Goal: Task Accomplishment & Management: Complete application form

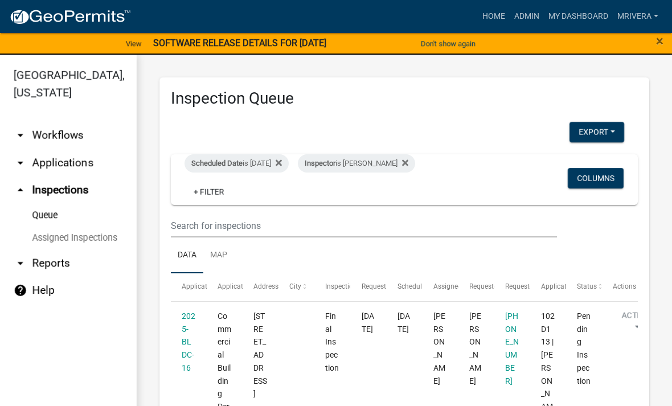
scroll to position [141, 0]
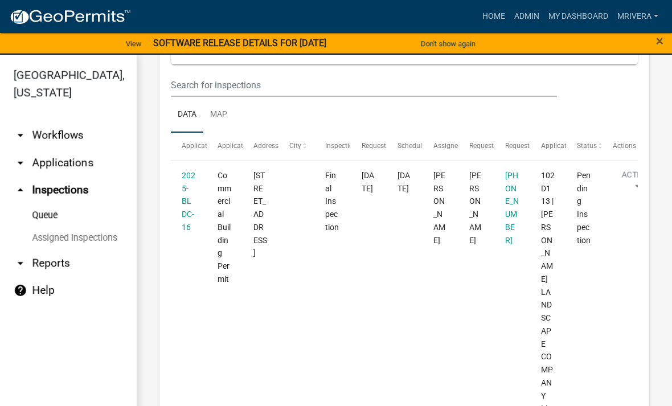
click at [186, 209] on link "2025-BLDC-16" at bounding box center [189, 201] width 14 height 61
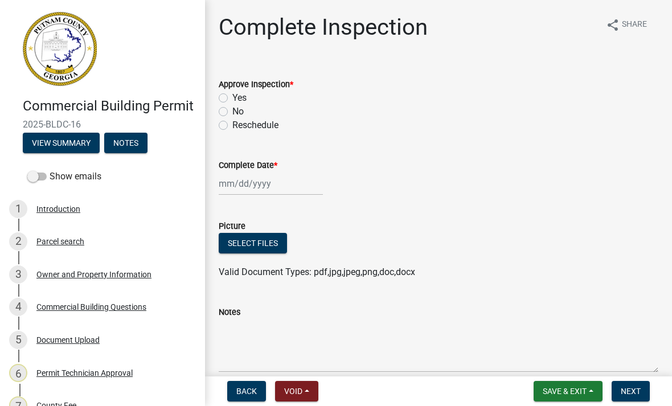
click at [232, 98] on label "Yes" at bounding box center [239, 98] width 14 height 14
click at [232, 98] on input "Yes" at bounding box center [235, 94] width 7 height 7
radio input "true"
click at [233, 190] on div at bounding box center [271, 183] width 104 height 23
select select "10"
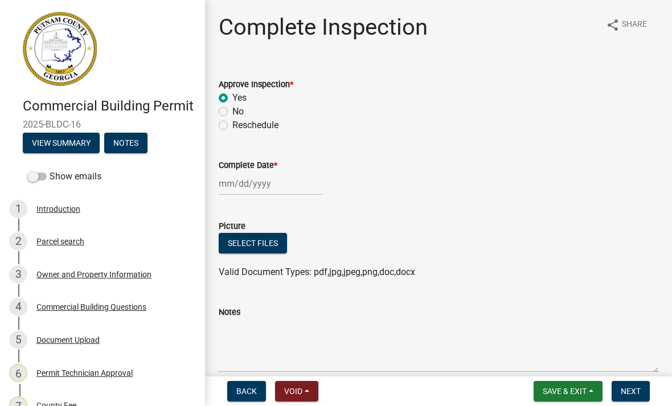
select select "2025"
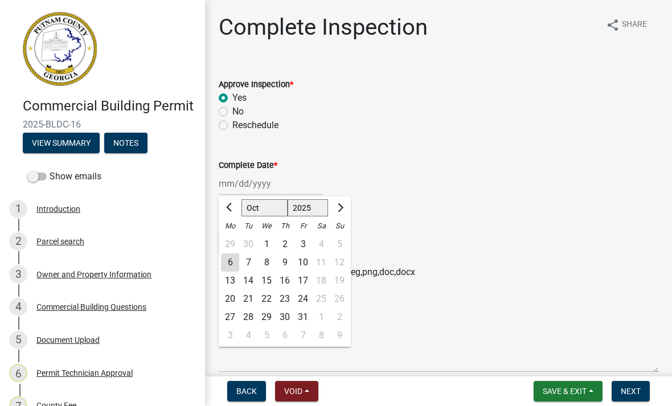
click at [236, 267] on div "6" at bounding box center [230, 263] width 18 height 18
type input "[DATE]"
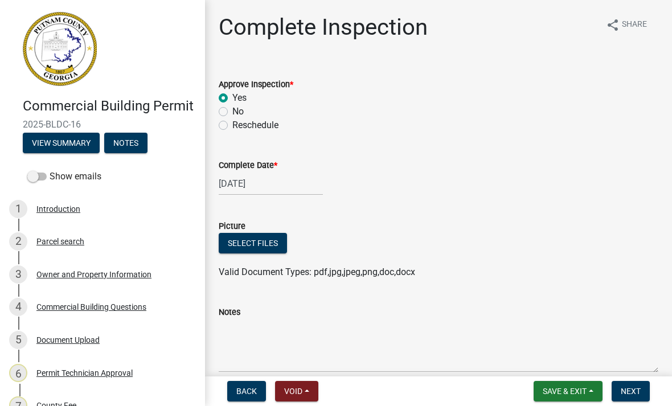
click at [638, 390] on span "Next" at bounding box center [631, 391] width 20 height 9
click at [641, 392] on button "Next" at bounding box center [631, 391] width 38 height 21
click at [634, 398] on button "Next" at bounding box center [631, 391] width 38 height 21
click at [632, 390] on span "Next" at bounding box center [631, 391] width 20 height 9
click at [634, 395] on span "Next" at bounding box center [631, 391] width 20 height 9
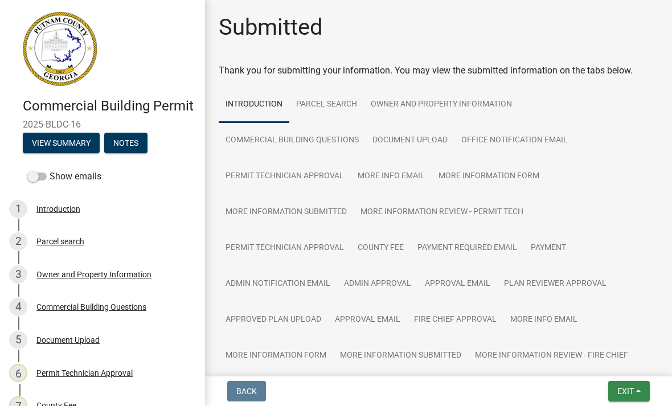
click at [643, 398] on button "Exit" at bounding box center [630, 391] width 42 height 21
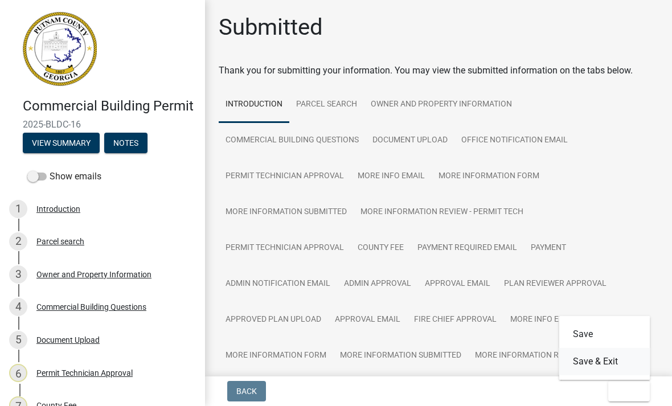
click at [625, 369] on button "Save & Exit" at bounding box center [605, 361] width 91 height 27
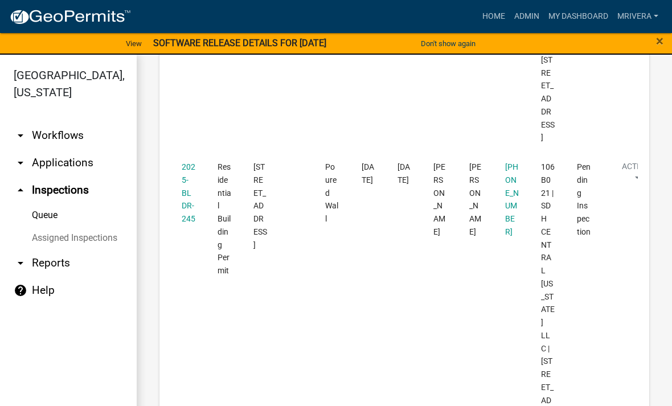
scroll to position [516, 0]
click at [186, 162] on link "2025-BLDR-245" at bounding box center [189, 192] width 14 height 61
click at [185, 162] on link "2025-BLDR-245" at bounding box center [189, 192] width 14 height 61
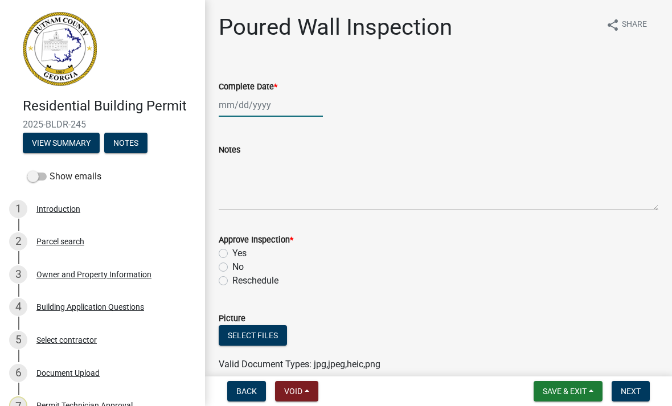
click at [304, 101] on div at bounding box center [271, 104] width 104 height 23
select select "10"
select select "2025"
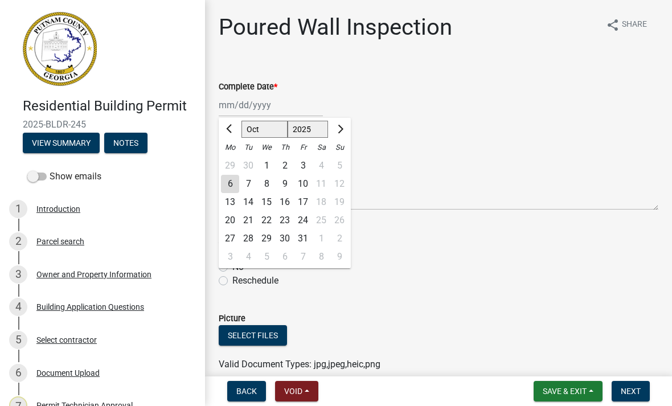
click at [226, 187] on div "6" at bounding box center [230, 184] width 18 height 18
type input "10/06/2025"
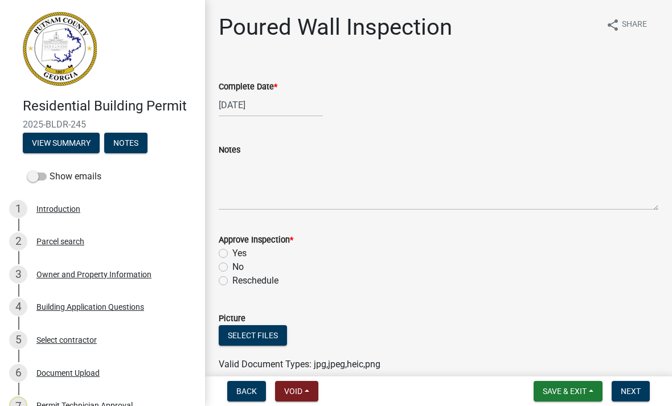
click at [232, 254] on label "Yes" at bounding box center [239, 254] width 14 height 14
click at [232, 254] on input "Yes" at bounding box center [235, 250] width 7 height 7
radio input "true"
click at [638, 388] on span "Next" at bounding box center [631, 391] width 20 height 9
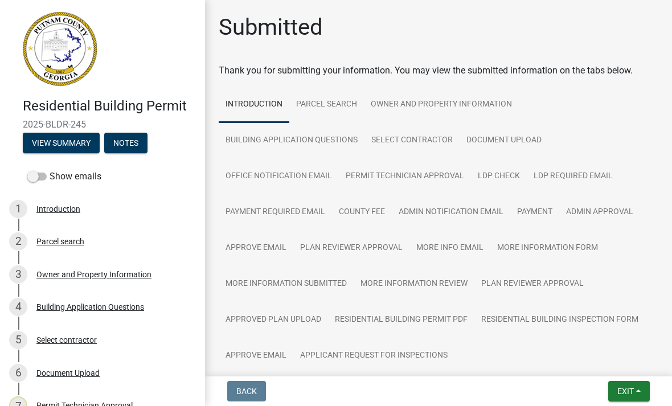
click at [639, 389] on button "Exit" at bounding box center [630, 391] width 42 height 21
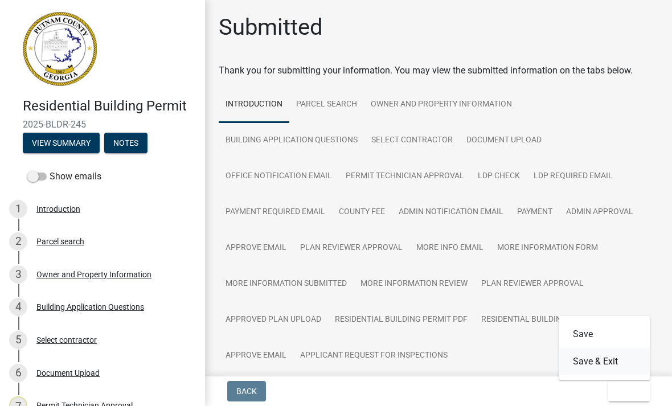
click at [626, 361] on button "Save & Exit" at bounding box center [605, 361] width 91 height 27
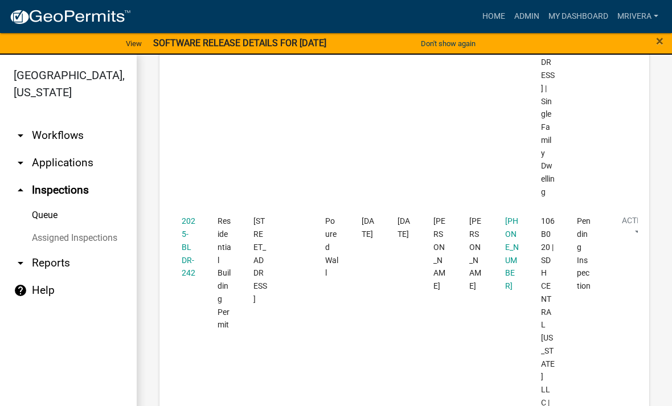
scroll to position [855, 0]
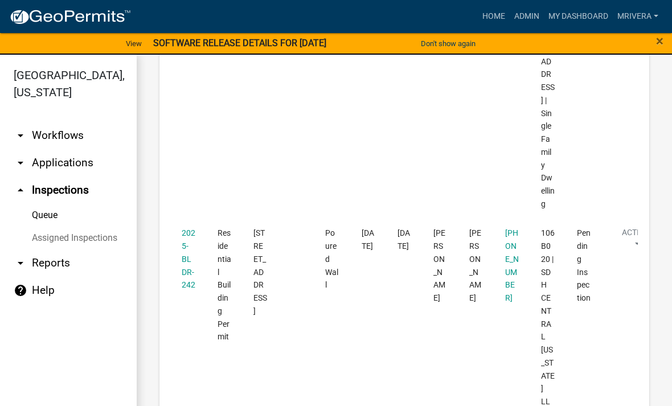
click at [182, 229] on link "2025-BLDR-242" at bounding box center [189, 259] width 14 height 61
click at [185, 229] on link "2025-BLDR-242" at bounding box center [189, 259] width 14 height 61
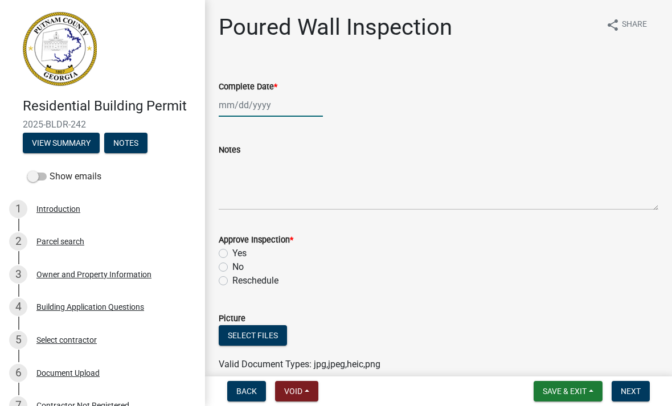
click at [241, 105] on div at bounding box center [271, 104] width 104 height 23
select select "10"
select select "2025"
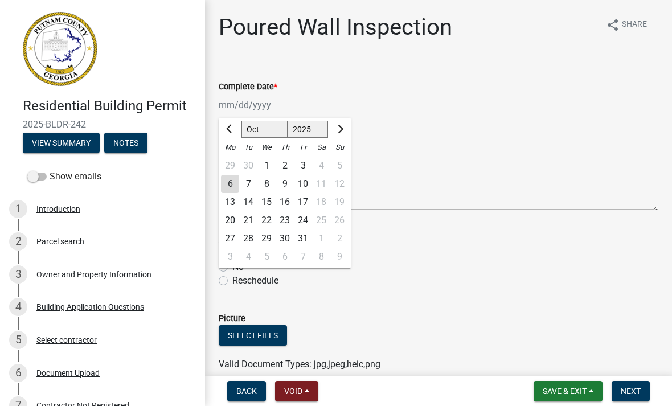
click at [231, 186] on div "6" at bounding box center [230, 184] width 18 height 18
type input "10/06/2025"
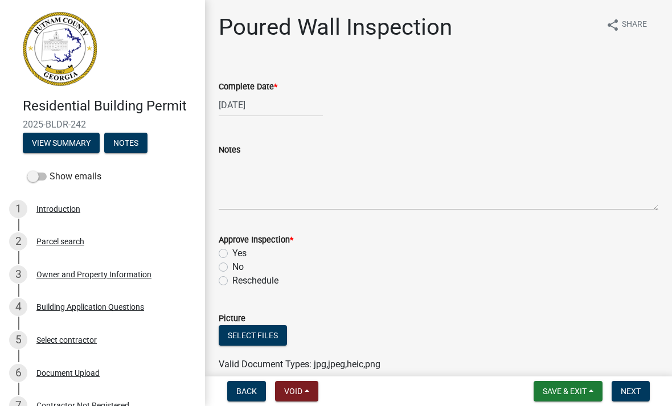
click at [232, 256] on label "Yes" at bounding box center [239, 254] width 14 height 14
click at [232, 254] on input "Yes" at bounding box center [235, 250] width 7 height 7
radio input "true"
click at [636, 390] on span "Next" at bounding box center [631, 391] width 20 height 9
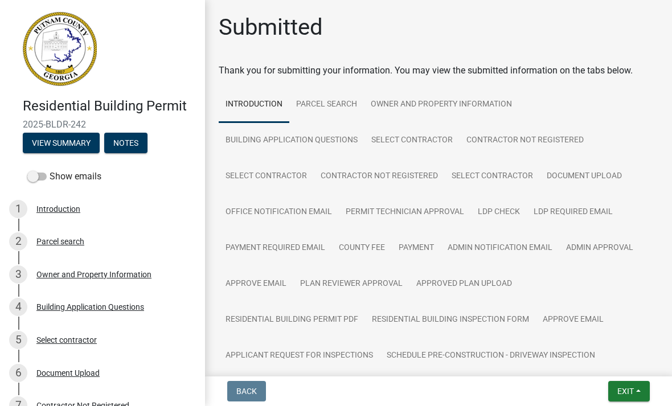
click at [637, 383] on button "Exit" at bounding box center [630, 391] width 42 height 21
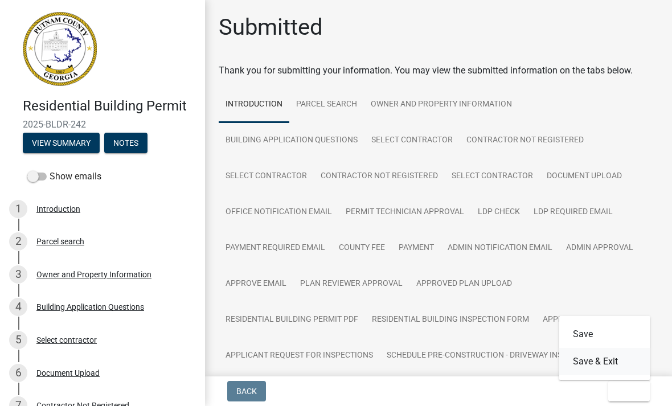
click at [626, 361] on button "Save & Exit" at bounding box center [605, 361] width 91 height 27
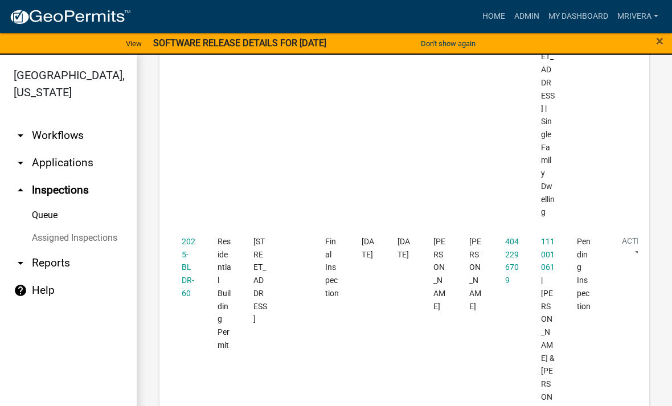
scroll to position [1609, 0]
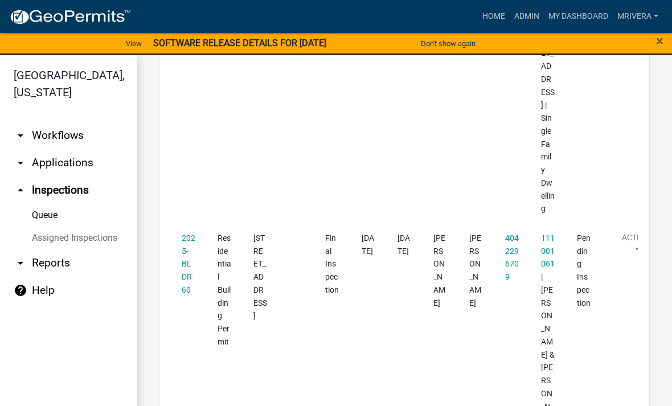
click at [193, 234] on link "2025-BLDR-60" at bounding box center [189, 264] width 14 height 61
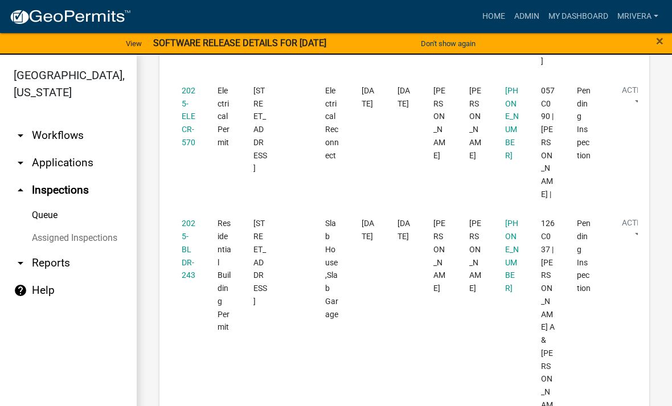
scroll to position [2042, 0]
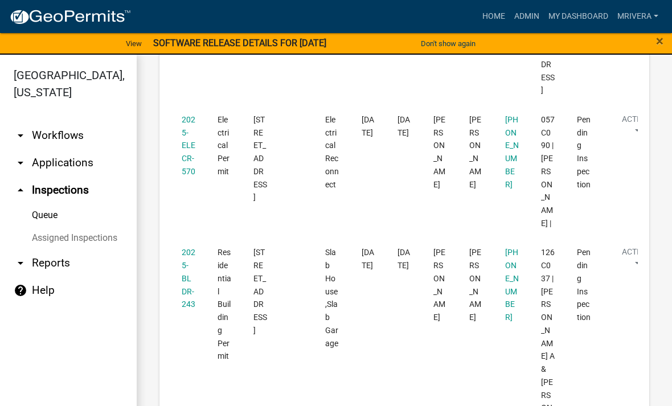
click at [190, 248] on link "2025-BLDR-243" at bounding box center [189, 278] width 14 height 61
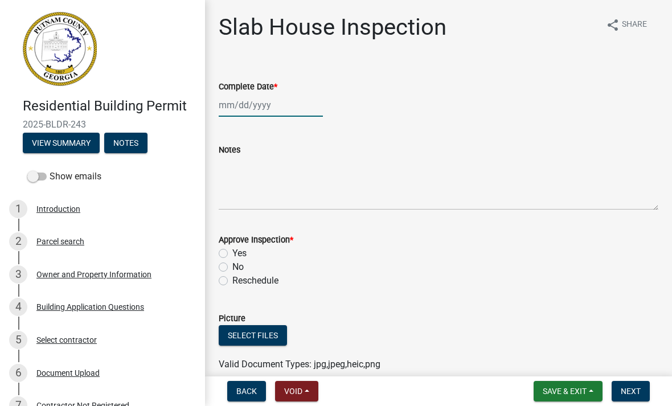
click at [283, 103] on div at bounding box center [271, 104] width 104 height 23
select select "10"
select select "2025"
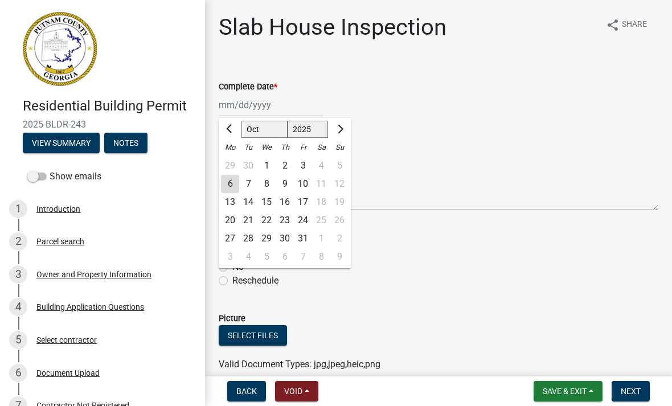
click at [230, 179] on div "6" at bounding box center [230, 184] width 18 height 18
type input "[DATE]"
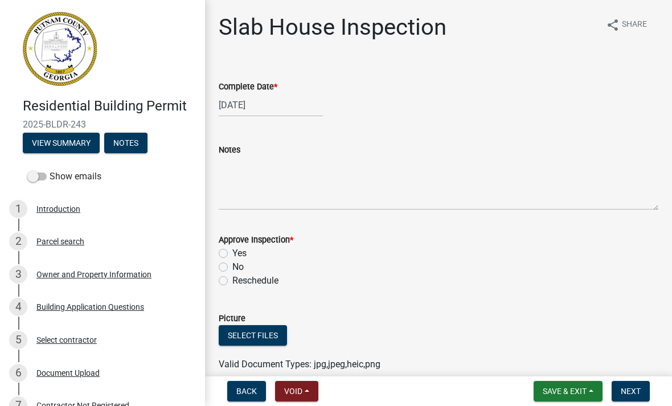
click at [232, 255] on label "Yes" at bounding box center [239, 254] width 14 height 14
click at [232, 254] on input "Yes" at bounding box center [235, 250] width 7 height 7
radio input "true"
click at [644, 389] on button "Next" at bounding box center [631, 391] width 38 height 21
click at [268, 100] on div at bounding box center [271, 104] width 104 height 23
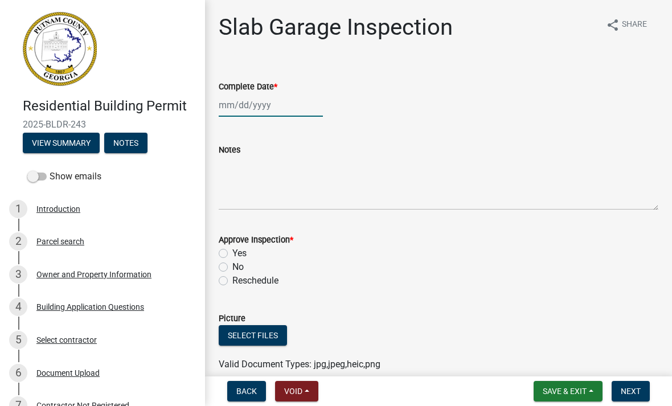
select select "10"
select select "2025"
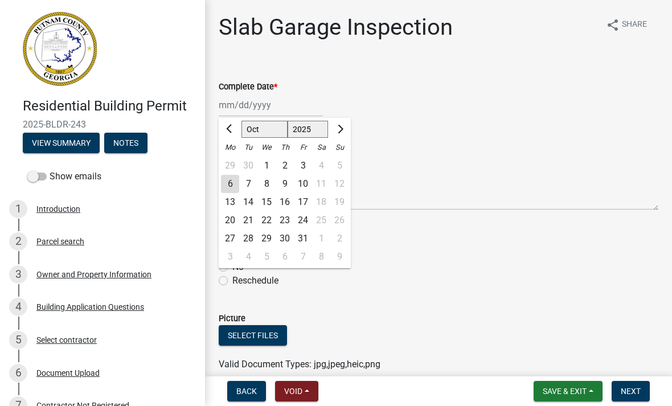
click at [230, 181] on div "6" at bounding box center [230, 184] width 18 height 18
type input "10/06/2025"
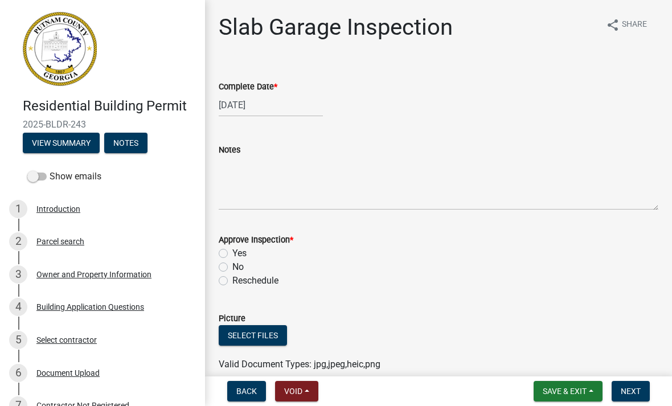
click at [232, 252] on label "Yes" at bounding box center [239, 254] width 14 height 14
click at [232, 252] on input "Yes" at bounding box center [235, 250] width 7 height 7
radio input "true"
click at [644, 388] on button "Next" at bounding box center [631, 391] width 38 height 21
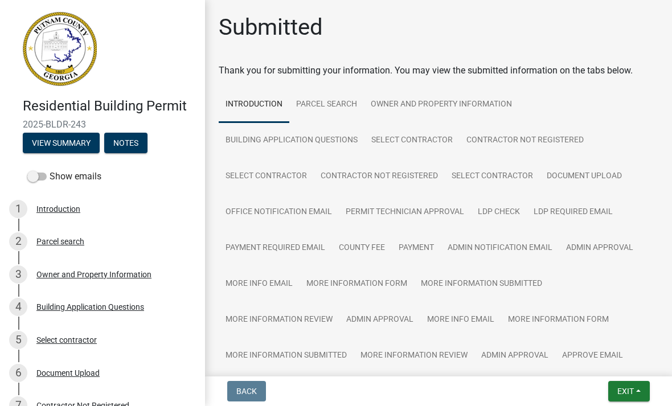
click at [639, 386] on button "Exit" at bounding box center [630, 391] width 42 height 21
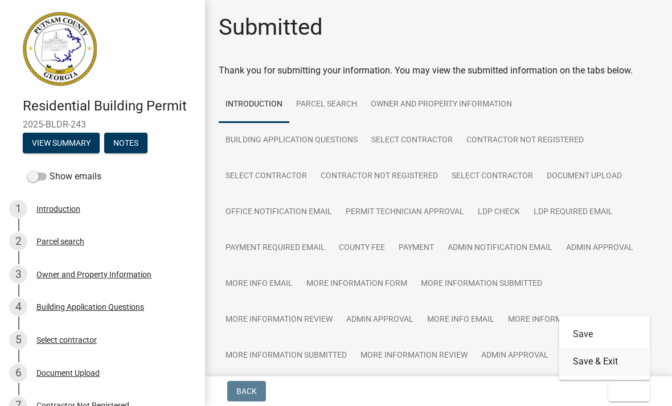
click at [630, 361] on button "Save & Exit" at bounding box center [605, 361] width 91 height 27
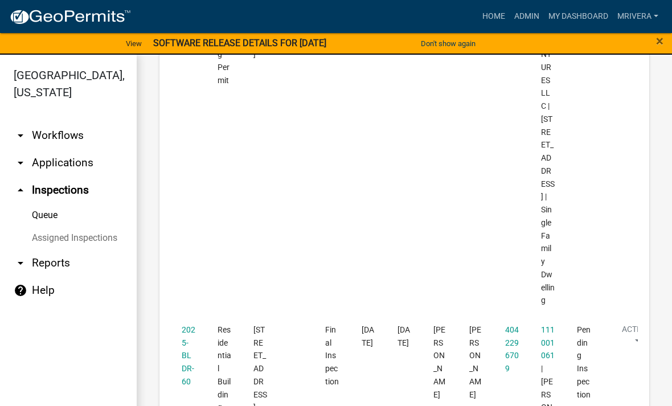
scroll to position [1516, 0]
click at [190, 327] on link "2025-BLDR-60" at bounding box center [189, 357] width 14 height 61
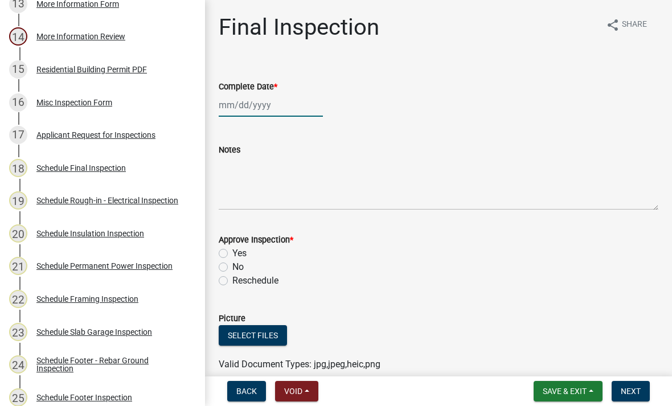
click at [272, 104] on div at bounding box center [271, 104] width 104 height 23
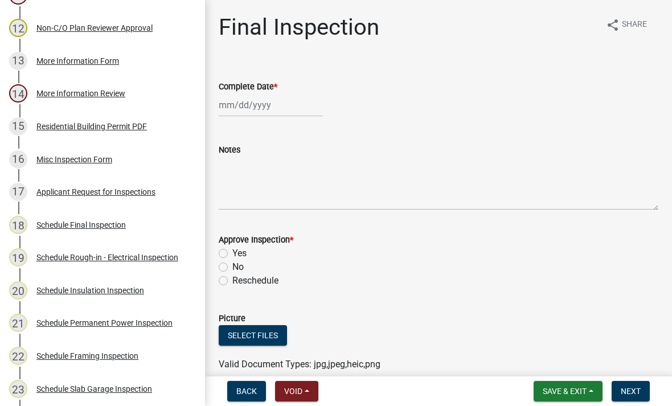
select select "10"
select select "2025"
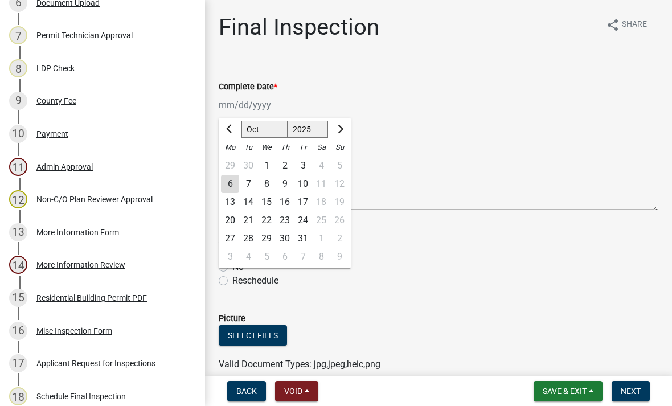
click at [235, 186] on div "6" at bounding box center [230, 184] width 18 height 18
type input "10/06/2025"
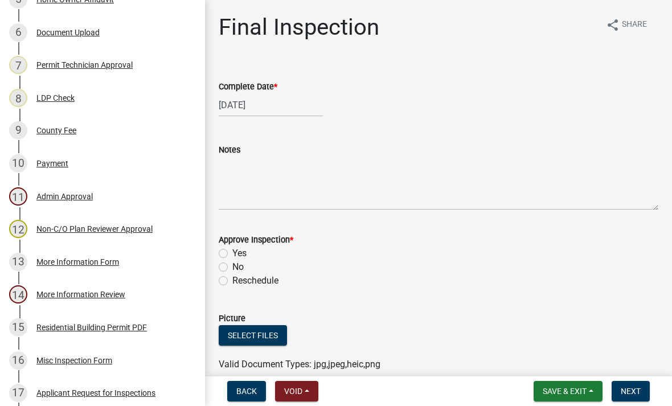
click at [232, 251] on label "Yes" at bounding box center [239, 254] width 14 height 14
click at [232, 251] on input "Yes" at bounding box center [235, 250] width 7 height 7
radio input "true"
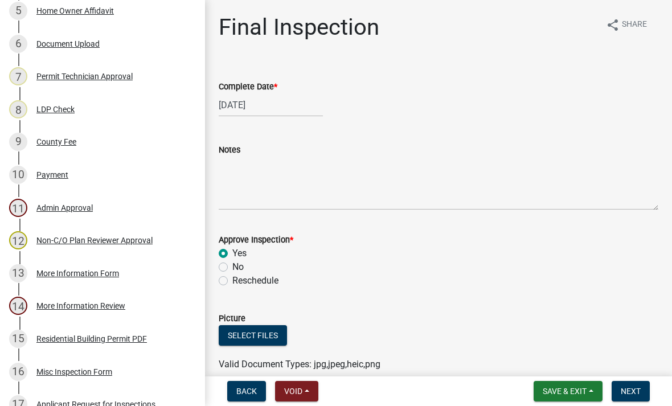
scroll to position [328, 0]
click at [634, 396] on span "Next" at bounding box center [631, 391] width 20 height 9
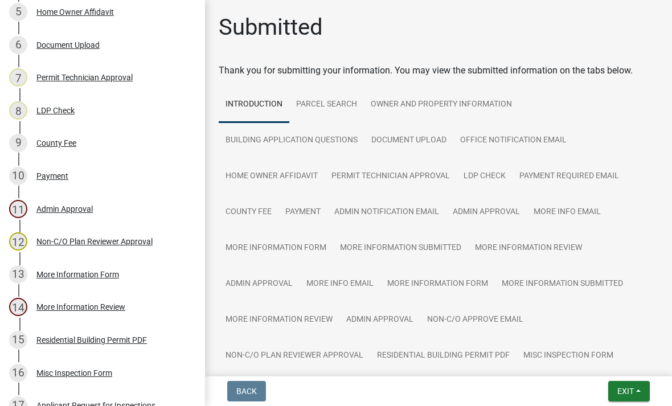
click at [623, 398] on button "Exit" at bounding box center [630, 391] width 42 height 21
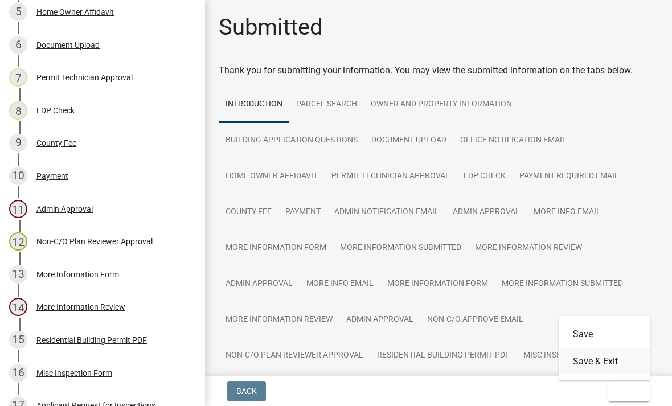
click at [627, 366] on button "Save & Exit" at bounding box center [605, 361] width 91 height 27
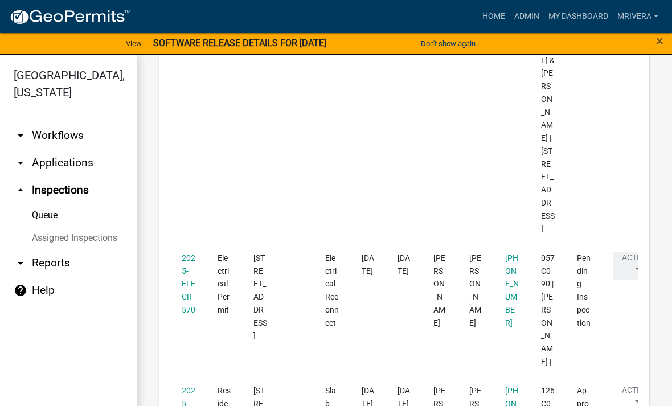
scroll to position [1904, 0]
click at [186, 252] on link "2025-ELECR-570" at bounding box center [189, 282] width 14 height 61
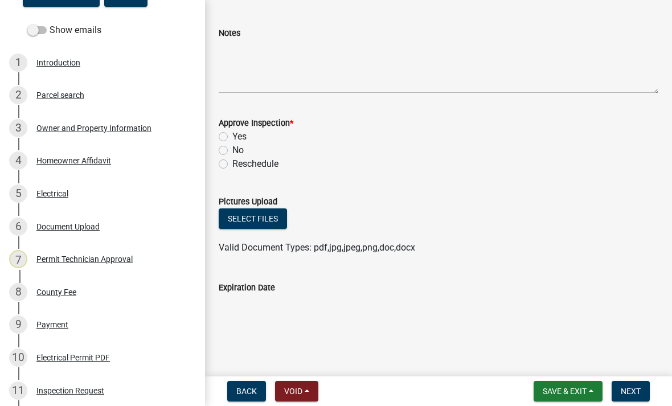
scroll to position [153, 0]
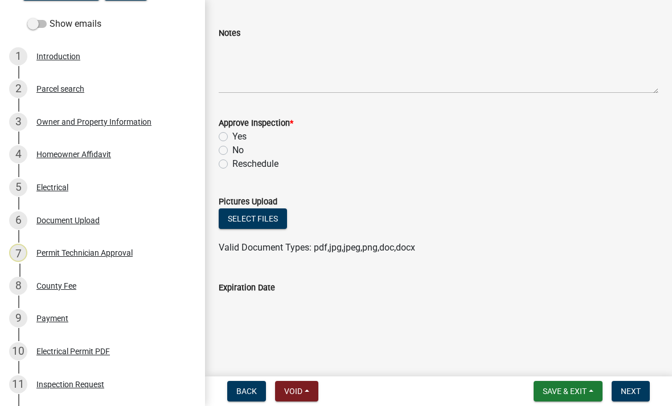
click at [52, 124] on div "Owner and Property Information" at bounding box center [93, 122] width 115 height 8
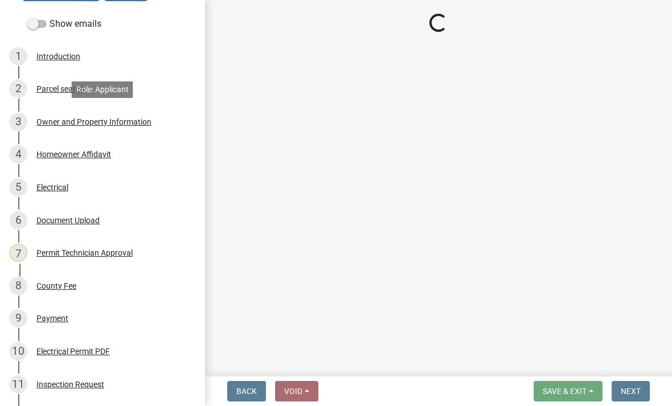
scroll to position [0, 0]
click at [64, 124] on div "Owner and Property Information" at bounding box center [93, 122] width 115 height 8
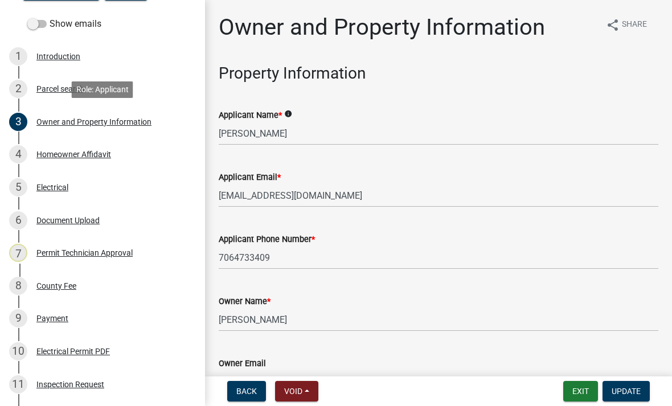
select select "78bfdc44-73ff-456e-a557-d4c99b9c08be"
select select "83394b22-4a11-496c-8e5c-75ade2e72faf"
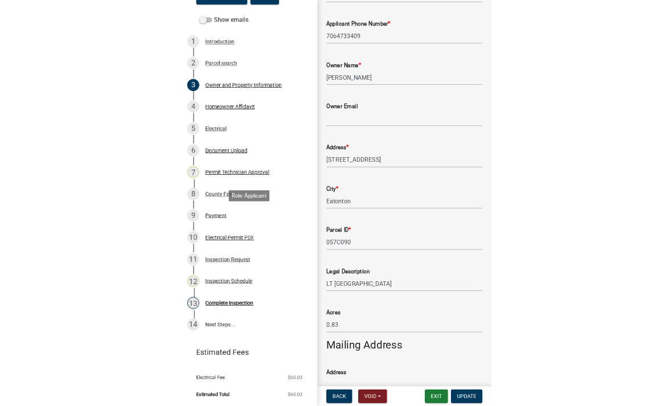
scroll to position [146, 0]
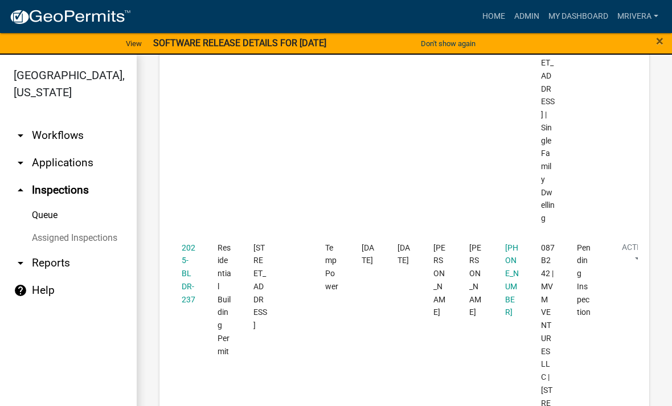
scroll to position [1245, 0]
click at [182, 244] on link "2025-BLDR-237" at bounding box center [189, 274] width 14 height 61
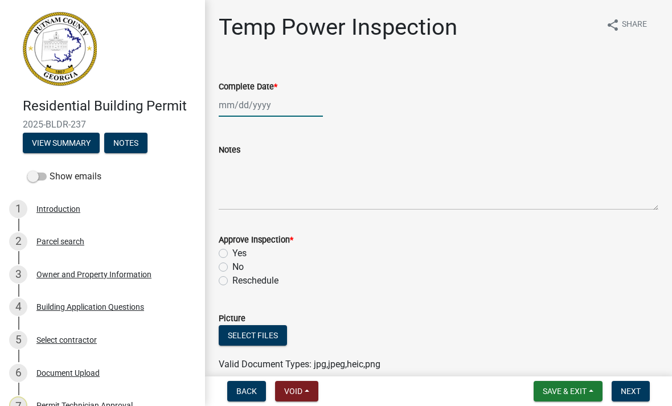
click at [260, 99] on div at bounding box center [271, 104] width 104 height 23
select select "10"
select select "2025"
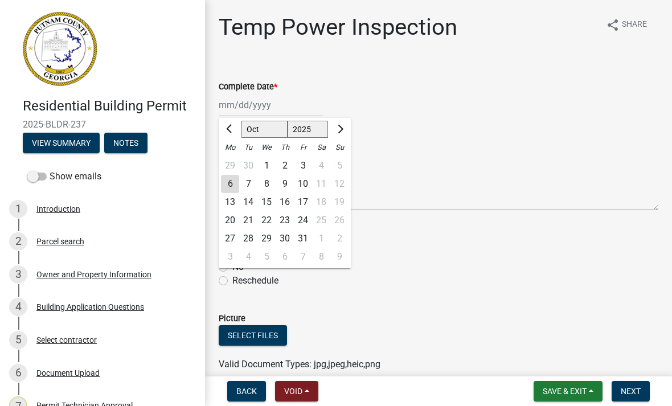
click at [226, 187] on div "6" at bounding box center [230, 184] width 18 height 18
type input "10/06/2025"
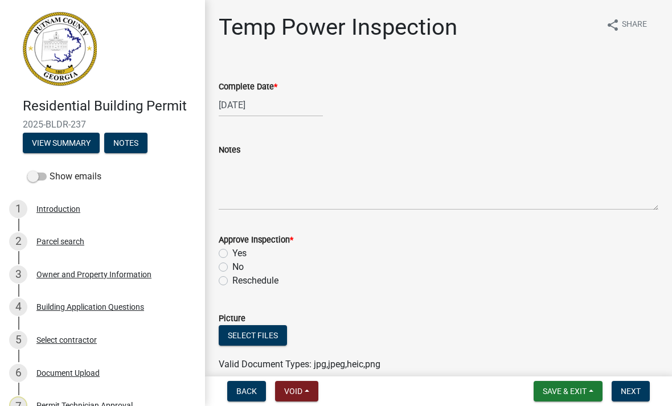
click at [232, 257] on label "Yes" at bounding box center [239, 254] width 14 height 14
click at [232, 254] on input "Yes" at bounding box center [235, 250] width 7 height 7
radio input "true"
click at [637, 397] on button "Next" at bounding box center [631, 391] width 38 height 21
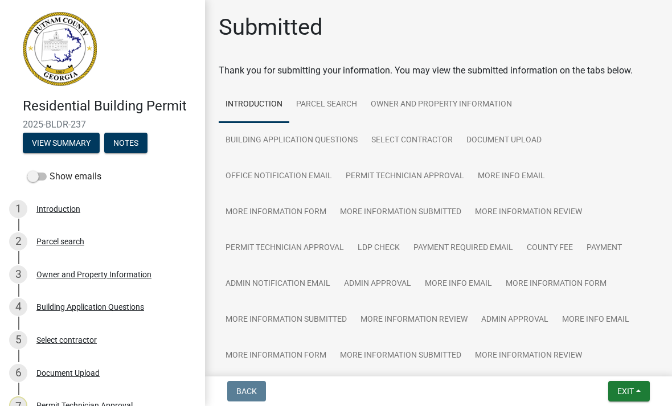
click at [631, 397] on button "Exit" at bounding box center [630, 391] width 42 height 21
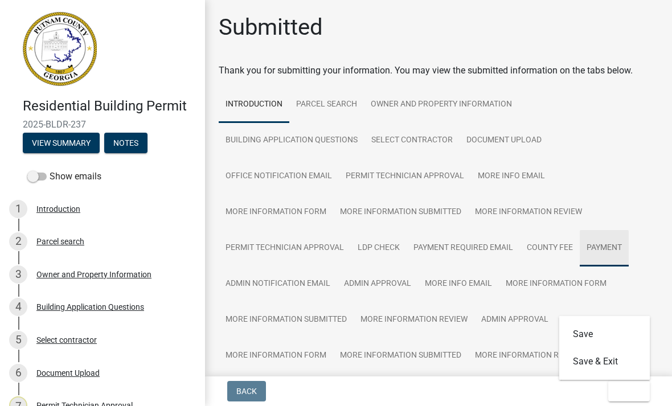
click at [624, 247] on link "Payment" at bounding box center [604, 248] width 49 height 36
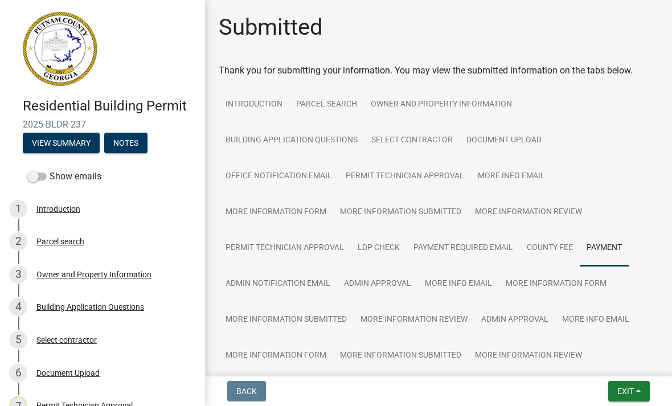
click at [634, 390] on span "Exit" at bounding box center [626, 391] width 17 height 9
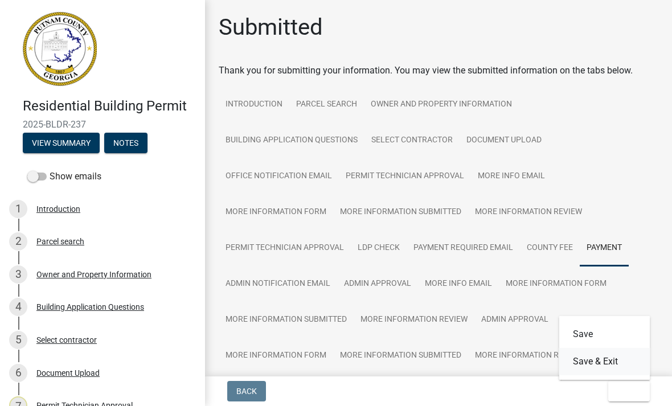
click at [626, 367] on button "Save & Exit" at bounding box center [605, 361] width 91 height 27
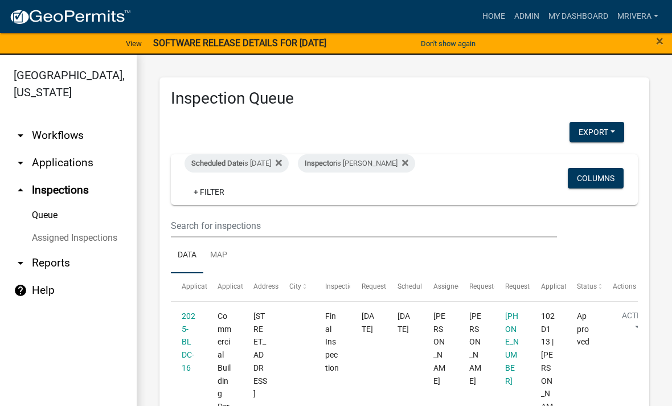
click at [393, 165] on div "Inspector is Michele Rivera" at bounding box center [356, 163] width 117 height 18
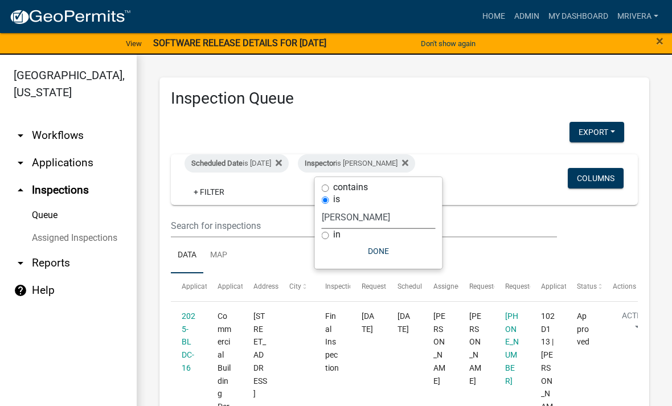
click at [397, 215] on select "Select an option None Michele Rivera Dorothy Evans Stephanie Morris Quistan Jam…" at bounding box center [379, 217] width 114 height 23
select select "a0ea4169-8540-4a2c-b9f4-cf4c1ffdeb95"
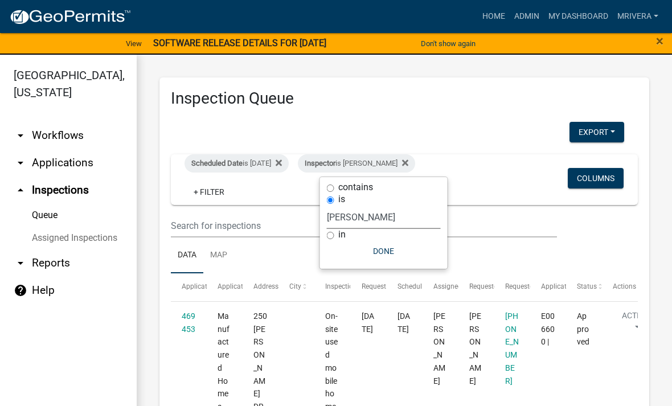
click at [410, 252] on button "Done" at bounding box center [384, 251] width 114 height 21
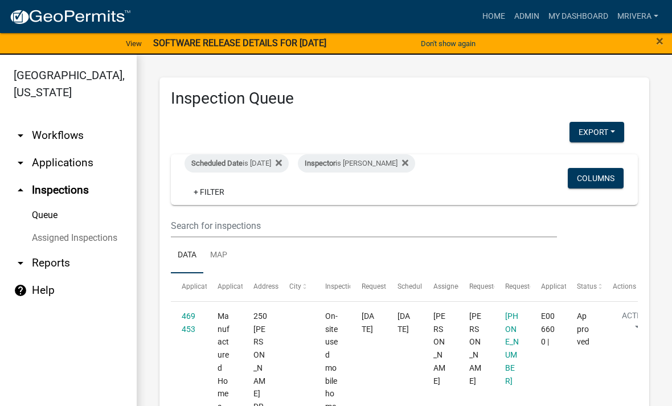
click at [368, 167] on div "Inspector is Cedrick Moreland" at bounding box center [356, 163] width 117 height 18
select select "a0ea4169-8540-4a2c-b9f4-cf4c1ffdeb95"
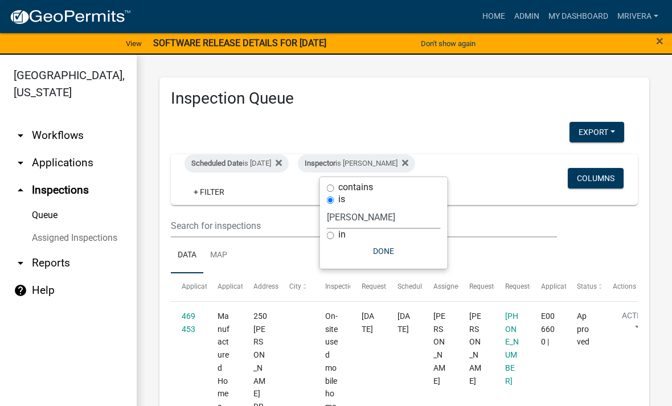
click at [267, 158] on div "Scheduled Date is 10/06/2025" at bounding box center [237, 163] width 104 height 18
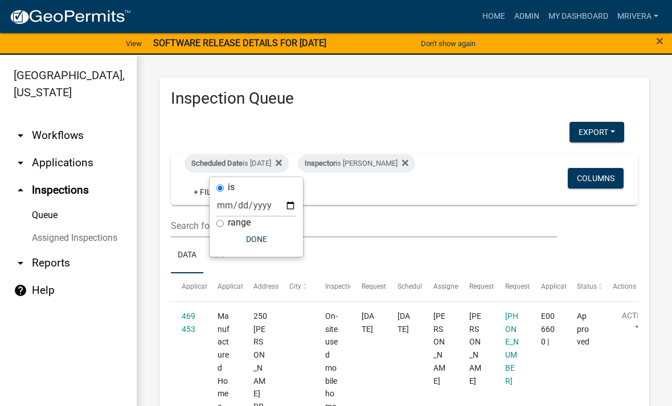
click at [263, 156] on div "Scheduled Date is 10/06/2025" at bounding box center [237, 163] width 104 height 18
click at [260, 159] on div "Scheduled Date is 10/06/2025" at bounding box center [237, 163] width 104 height 18
click at [268, 199] on input "2025-10-06" at bounding box center [257, 205] width 80 height 23
type input "2025-10-07"
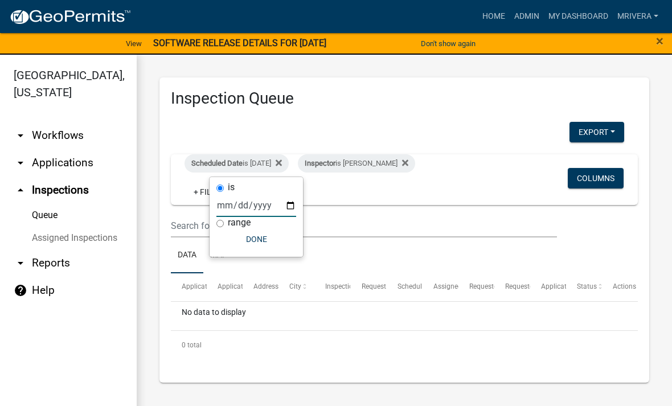
click at [254, 238] on button "Done" at bounding box center [257, 239] width 80 height 21
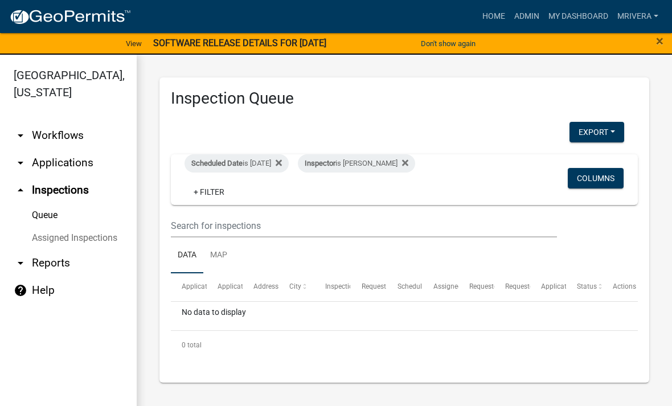
click at [384, 157] on div "Inspector is Cedrick Moreland" at bounding box center [356, 163] width 117 height 18
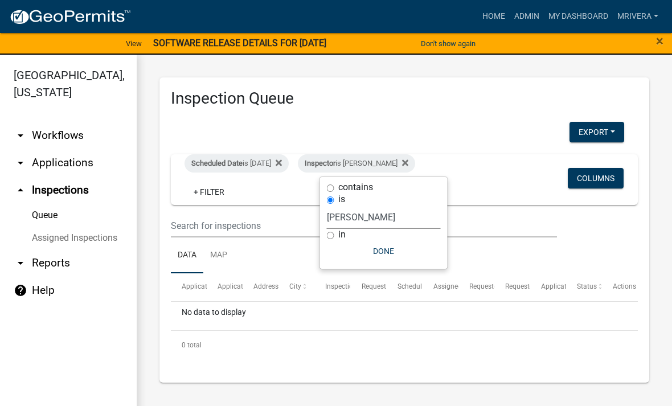
click at [385, 209] on select "Select an option None Michele Rivera Dorothy Evans Stephanie Morris Quistan Jam…" at bounding box center [384, 217] width 114 height 23
select select "07642ab0-564c-47bb-824b-0ccf2da83593"
click at [387, 246] on button "Done" at bounding box center [379, 251] width 114 height 21
